Goal: Check status: Check status

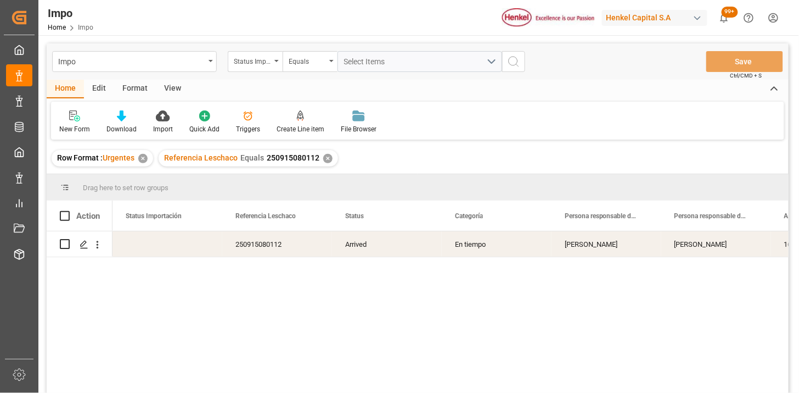
click at [179, 92] on div "View" at bounding box center [172, 89] width 33 height 19
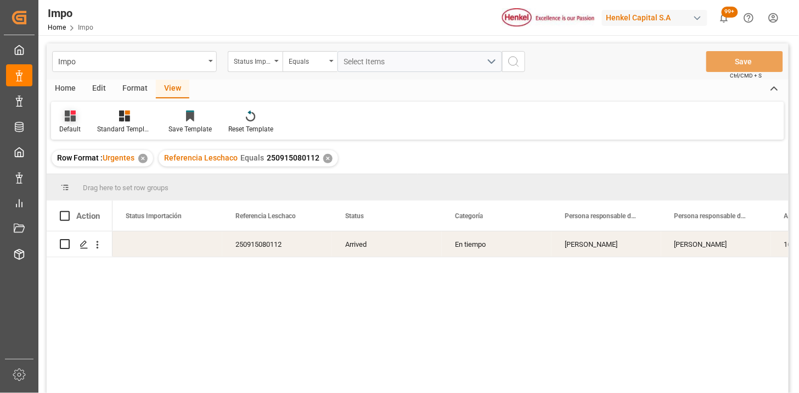
click at [75, 121] on div at bounding box center [69, 116] width 21 height 12
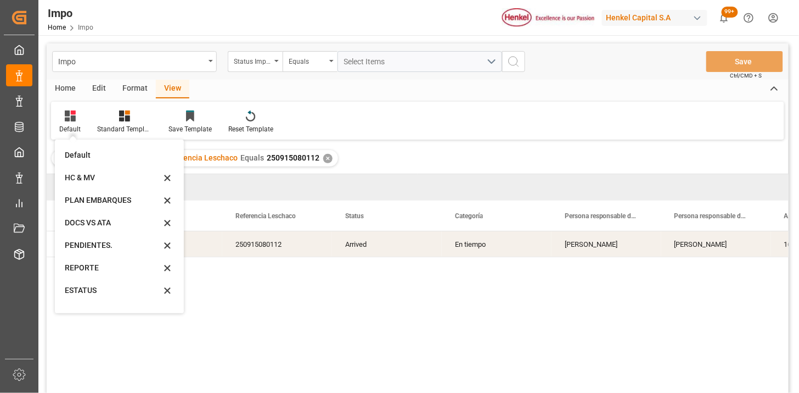
click at [113, 271] on div "REPORTE" at bounding box center [113, 268] width 96 height 12
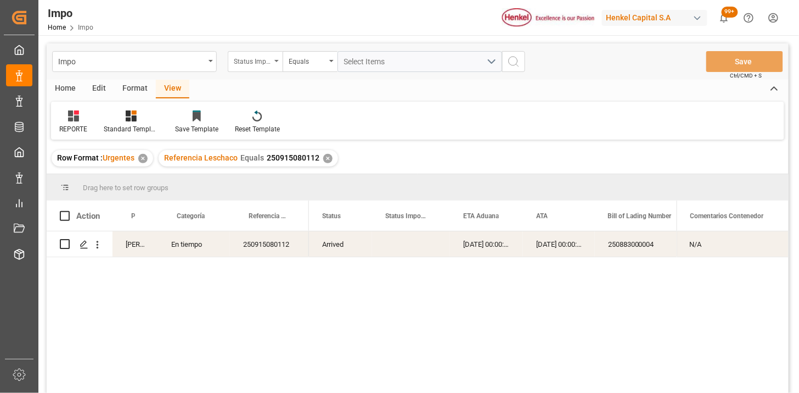
click at [260, 66] on div "Status Importación" at bounding box center [255, 61] width 55 height 21
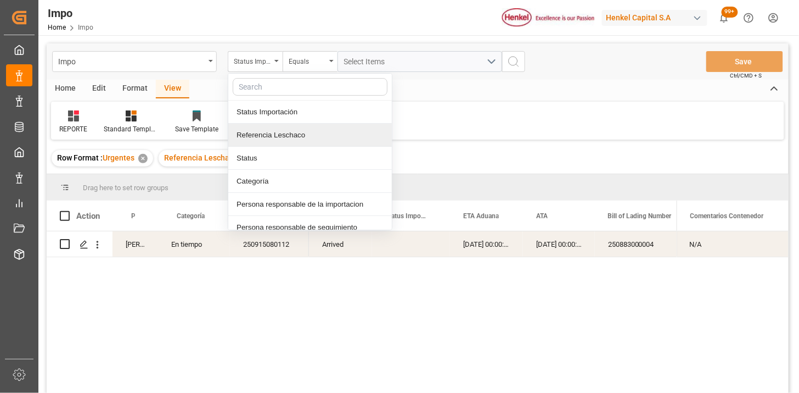
drag, startPoint x: 276, startPoint y: 135, endPoint x: 315, endPoint y: 103, distance: 50.3
click at [276, 131] on div "Referencia Leschaco" at bounding box center [310, 135] width 164 height 23
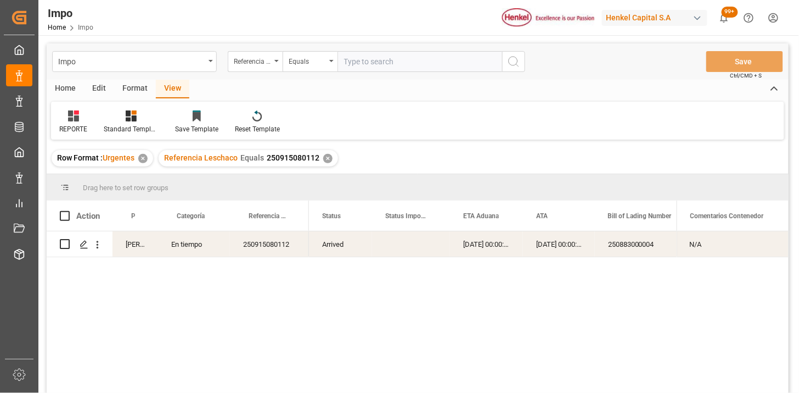
click at [368, 58] on input "text" at bounding box center [420, 61] width 165 height 21
type input "251015080007"
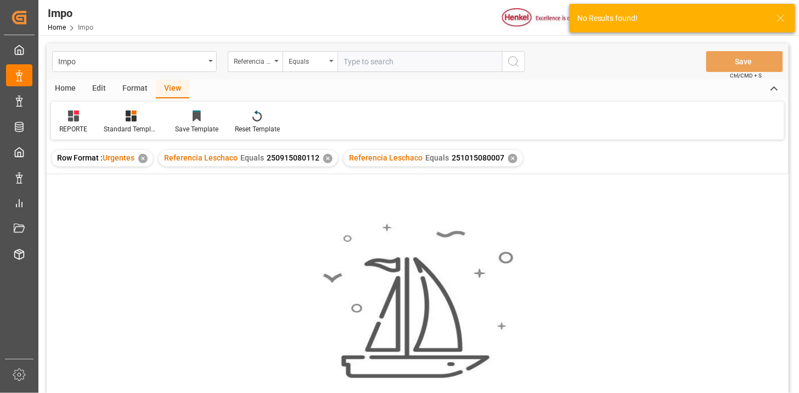
click at [324, 160] on div "✕" at bounding box center [327, 158] width 9 height 9
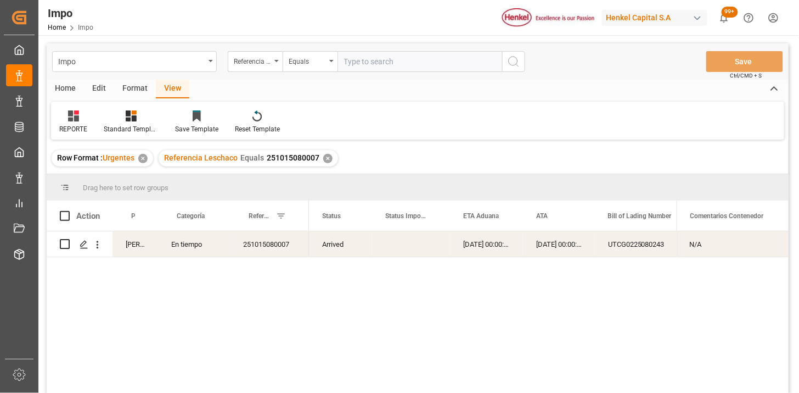
click at [370, 52] on input "text" at bounding box center [420, 61] width 165 height 21
paste input "251015080007"
type input "251015080007"
click at [327, 155] on div "✕" at bounding box center [327, 158] width 9 height 9
click at [555, 251] on div "[DATE] 00:00:00" at bounding box center [559, 243] width 72 height 25
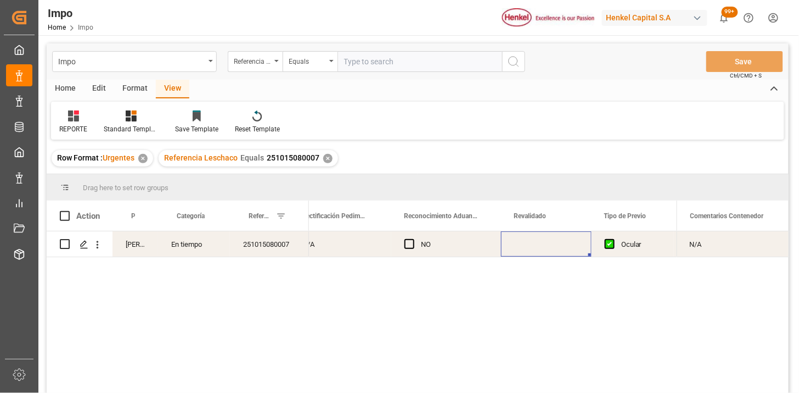
click at [540, 242] on div "Press SPACE to select this row." at bounding box center [546, 243] width 91 height 25
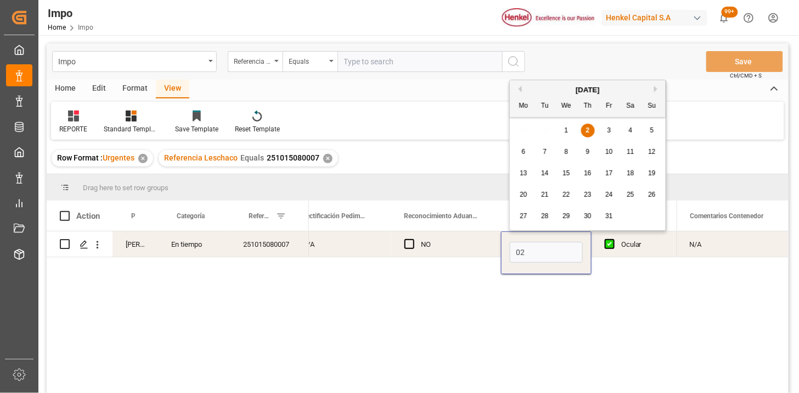
type input "[DATE]"
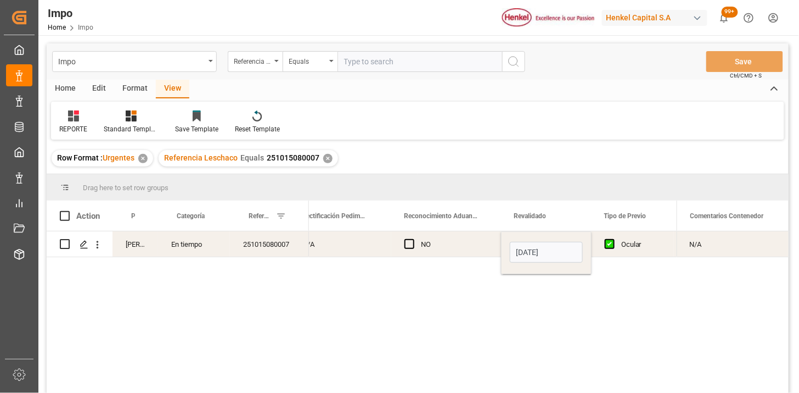
click at [452, 246] on div "NO" at bounding box center [454, 244] width 67 height 25
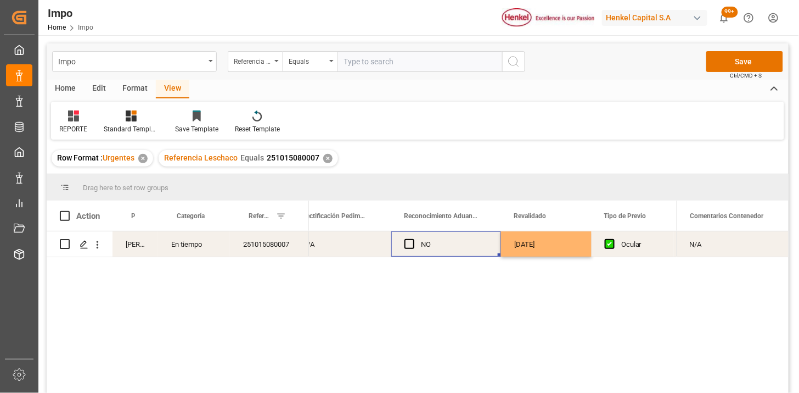
click at [528, 246] on div "[DATE]" at bounding box center [546, 243] width 91 height 25
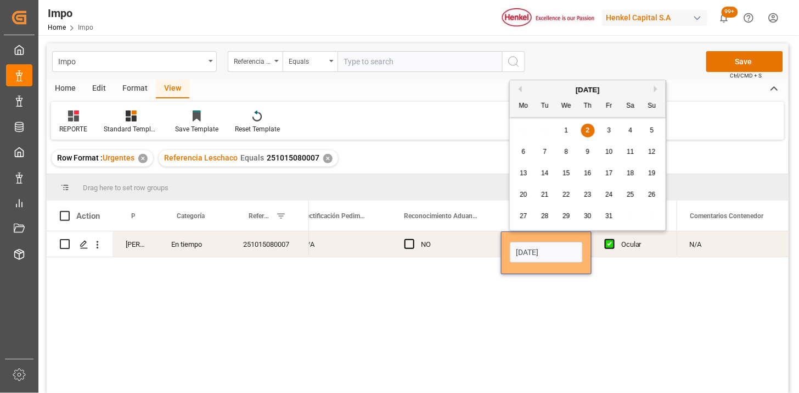
click at [528, 248] on input "[DATE]" at bounding box center [546, 252] width 73 height 21
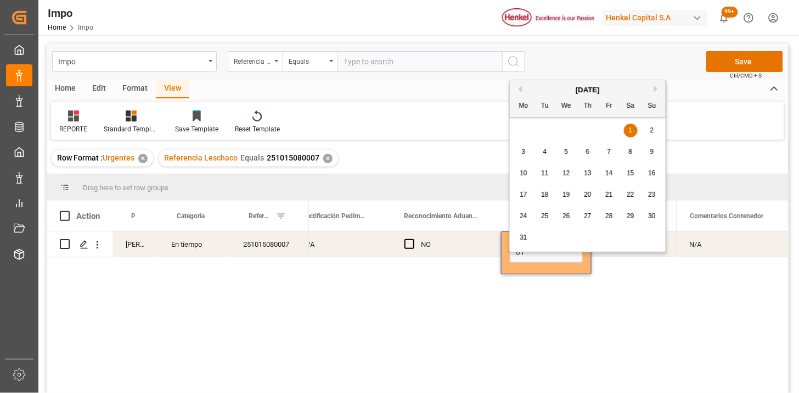
type input "[DATE]"
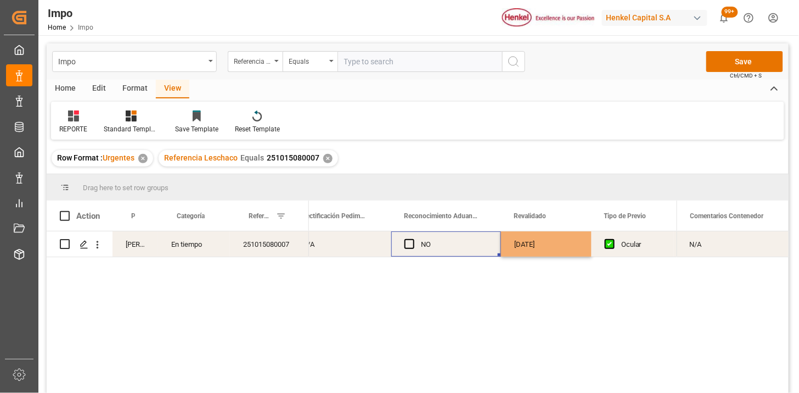
click at [462, 253] on div "NO" at bounding box center [454, 244] width 67 height 25
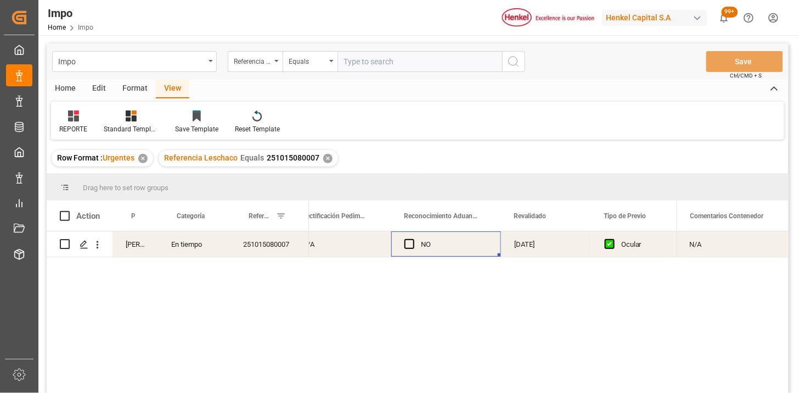
click at [387, 66] on input "text" at bounding box center [420, 61] width 165 height 21
paste input "251006900431"
type input "251006900431"
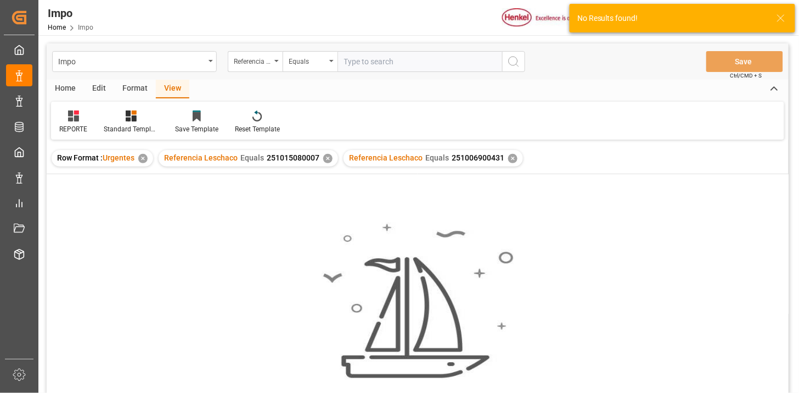
click at [326, 158] on div "✕" at bounding box center [327, 158] width 9 height 9
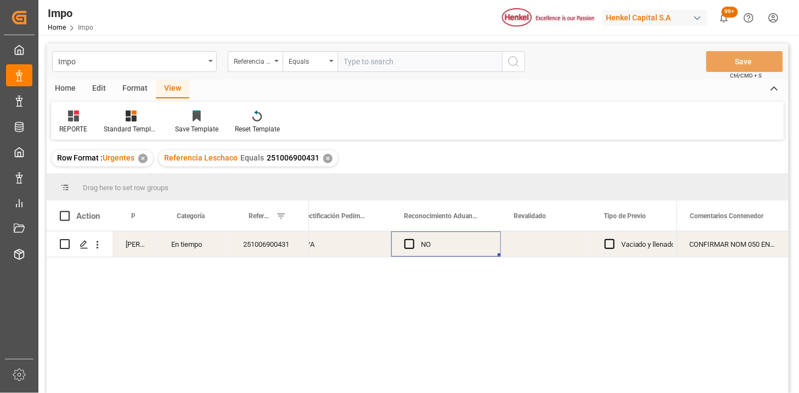
click at [534, 245] on div "Press SPACE to select this row." at bounding box center [546, 243] width 91 height 25
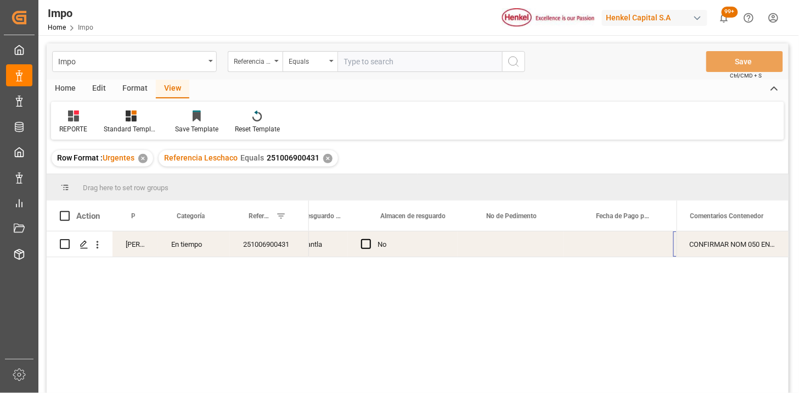
scroll to position [0, 624]
click at [349, 61] on input "text" at bounding box center [420, 61] width 165 height 21
paste input "NOM STO IDH POS INVOICE DELIVERY PRODUCTO QTY 050 (DIRECCIÓN) 4578397658 285899…"
type input "NOM STO IDH POS INVOICE DELIVERY PRODUCTO QTY 050 (DIRECCIÓN) 4578397658 285899…"
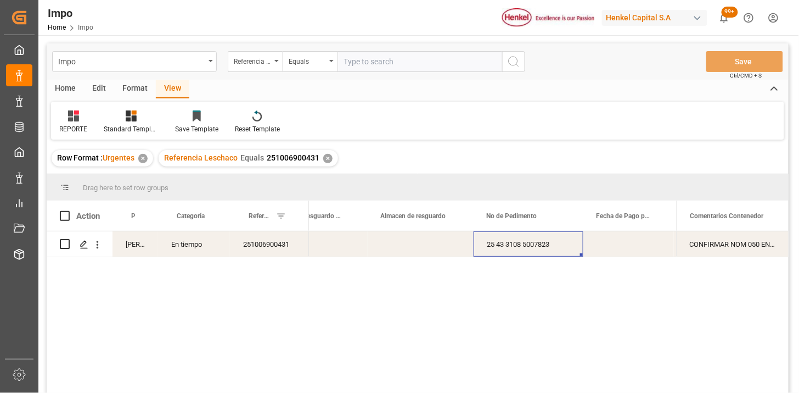
click at [429, 61] on input "text" at bounding box center [420, 61] width 165 height 21
paste input "250906900842"
type input "250906900842"
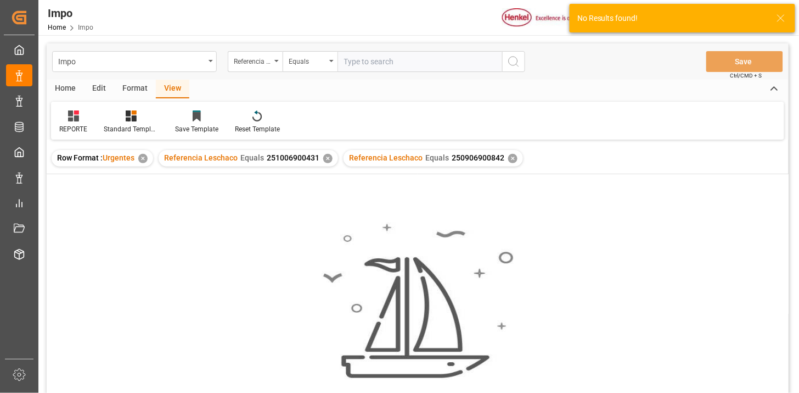
click at [325, 161] on div "✕" at bounding box center [327, 158] width 9 height 9
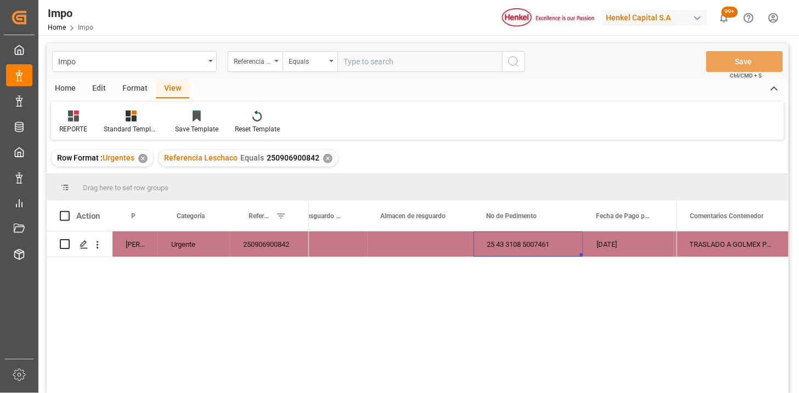
click at [513, 249] on div "25 43 3108 5007461" at bounding box center [529, 243] width 110 height 25
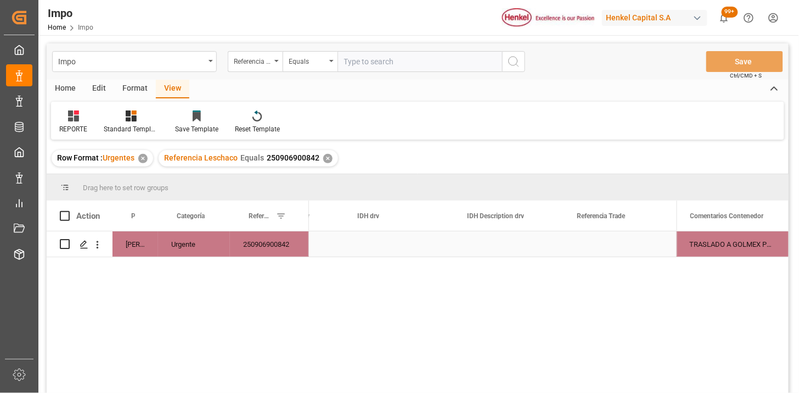
scroll to position [0, 2915]
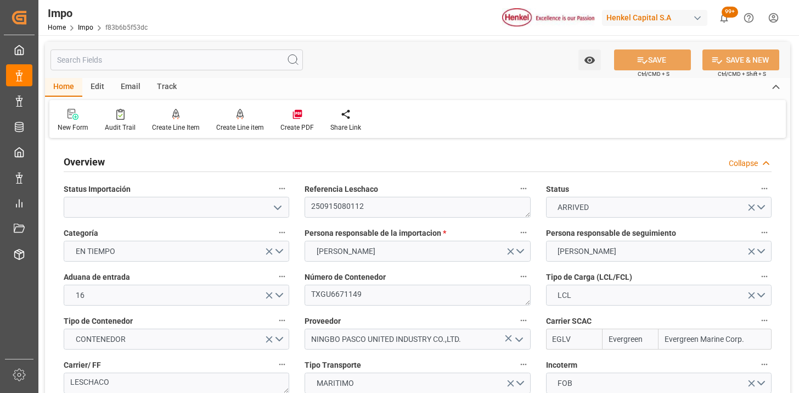
type input "Evergreen"
type input "Evergreen Marine Corp."
type input "2"
type input "12.116"
type input "11"
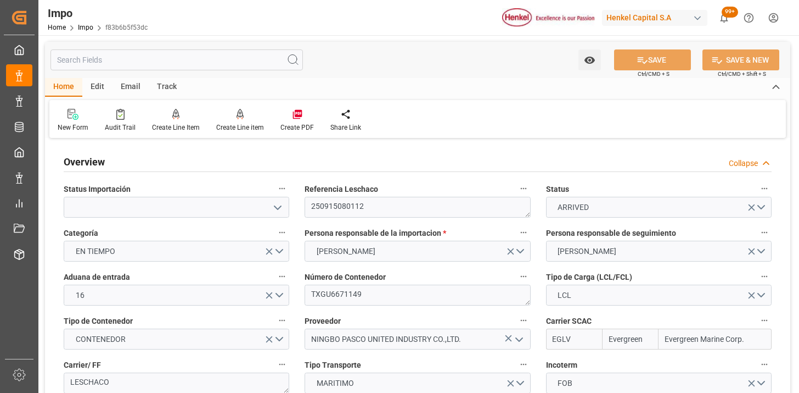
type input "[DATE]"
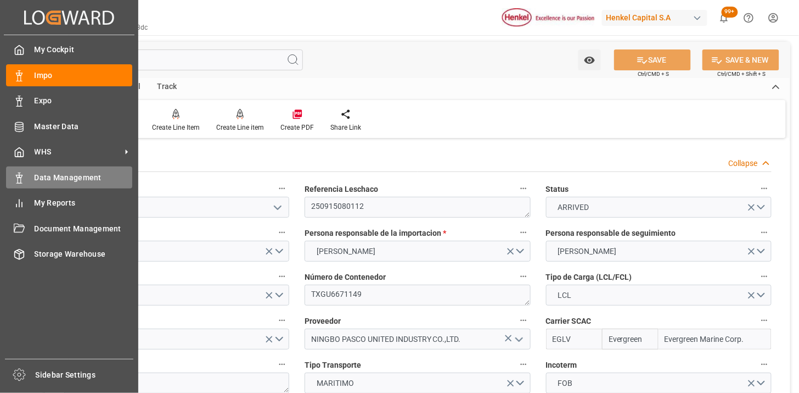
click at [45, 182] on div "Data Management Data Management" at bounding box center [69, 176] width 126 height 21
